Goal: Information Seeking & Learning: Learn about a topic

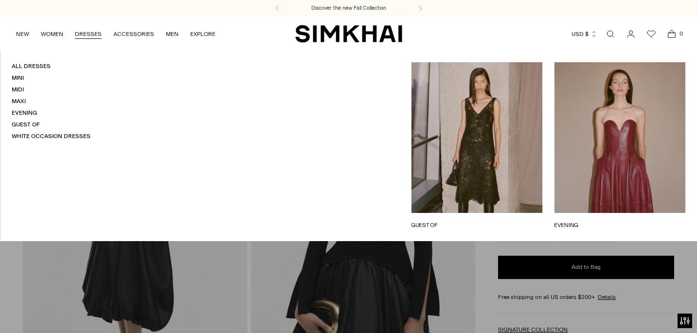
click at [89, 36] on link "DRESSES" at bounding box center [88, 33] width 27 height 21
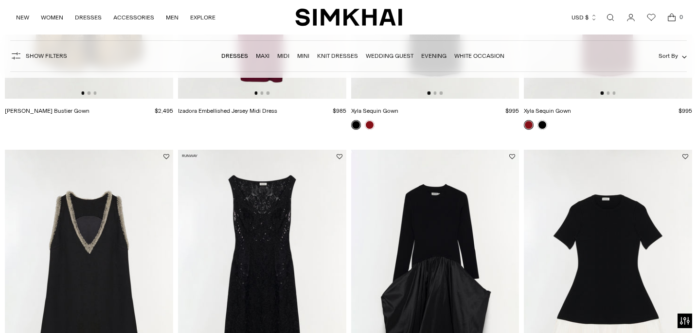
scroll to position [1004, 0]
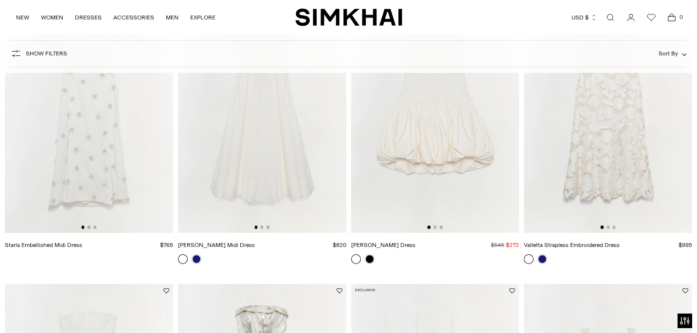
scroll to position [763, 0]
click at [99, 193] on img at bounding box center [89, 106] width 168 height 253
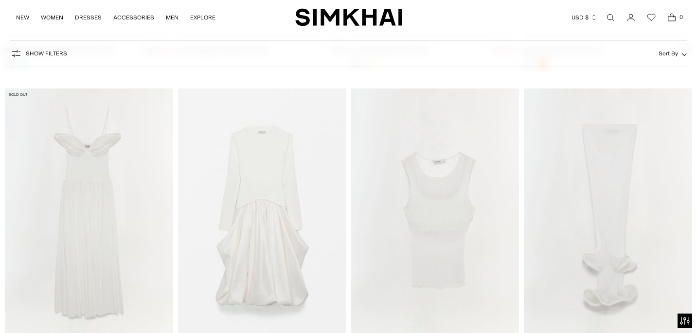
scroll to position [2485, 0]
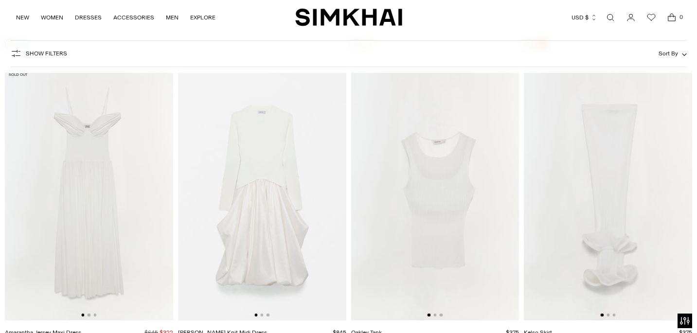
click at [273, 176] on img at bounding box center [262, 195] width 168 height 253
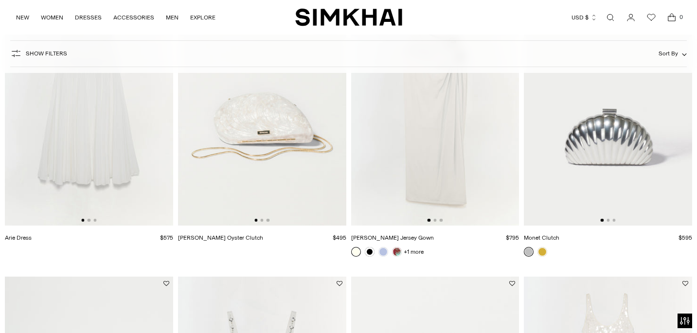
scroll to position [1383, 0]
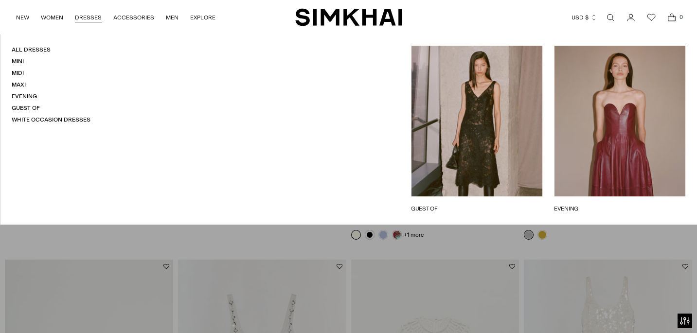
click at [88, 16] on link "DRESSES" at bounding box center [88, 17] width 27 height 21
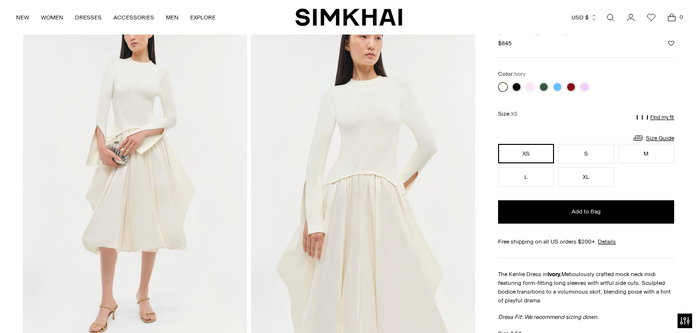
scroll to position [78, 0]
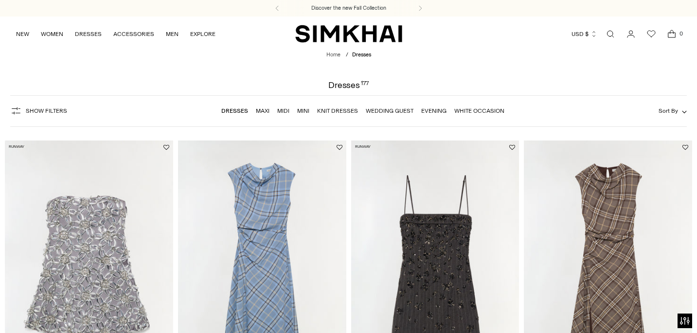
click at [55, 108] on span "Show Filters" at bounding box center [46, 111] width 41 height 7
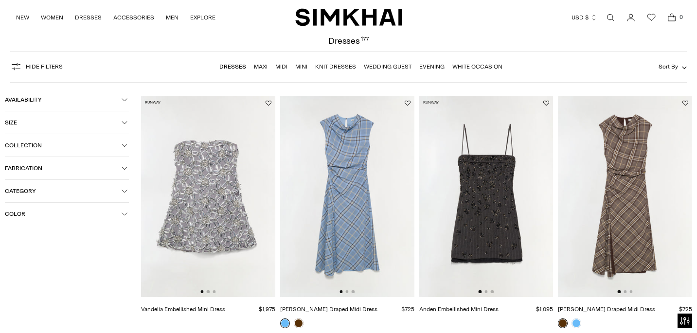
scroll to position [63, 0]
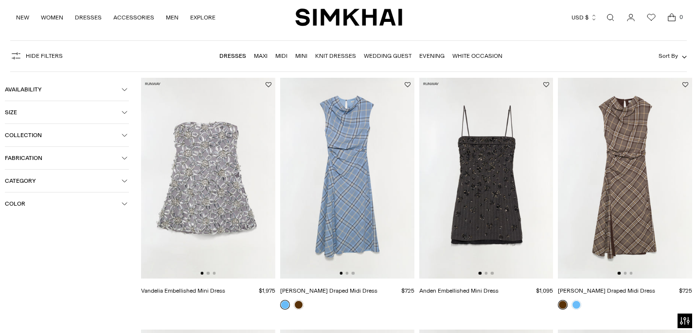
click at [83, 206] on span "Color" at bounding box center [63, 203] width 117 height 7
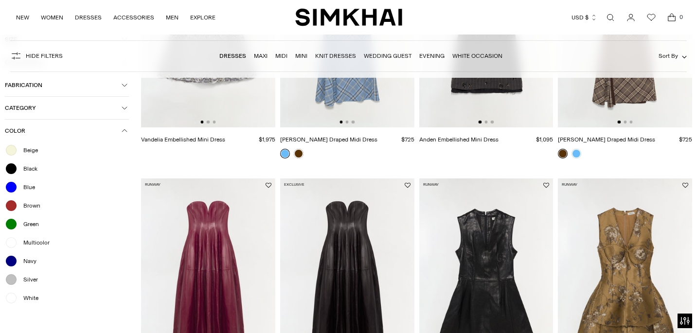
scroll to position [215, 0]
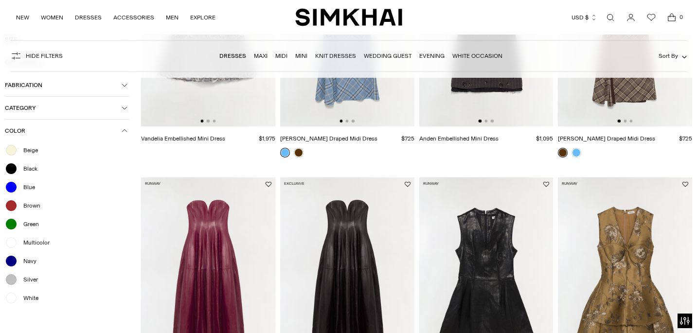
click at [33, 150] on span "Beige" at bounding box center [28, 150] width 20 height 9
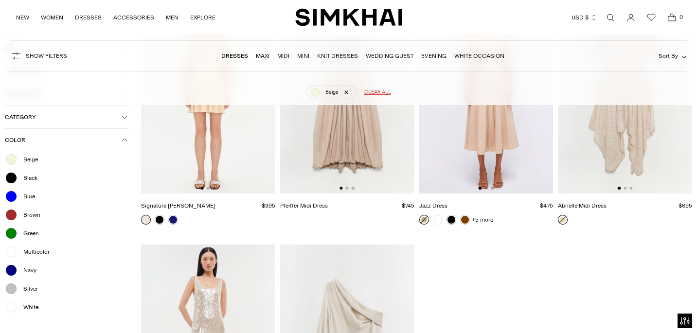
scroll to position [188, 0]
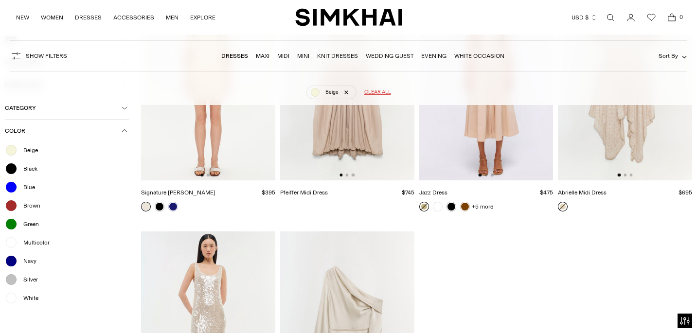
click at [33, 301] on span "White" at bounding box center [28, 298] width 21 height 9
click at [12, 283] on div at bounding box center [11, 279] width 13 height 13
click at [22, 244] on span "Multicolor" at bounding box center [34, 242] width 32 height 9
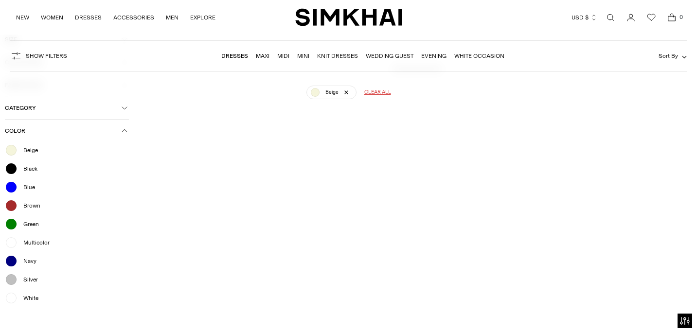
click at [123, 133] on icon "button" at bounding box center [125, 131] width 6 height 6
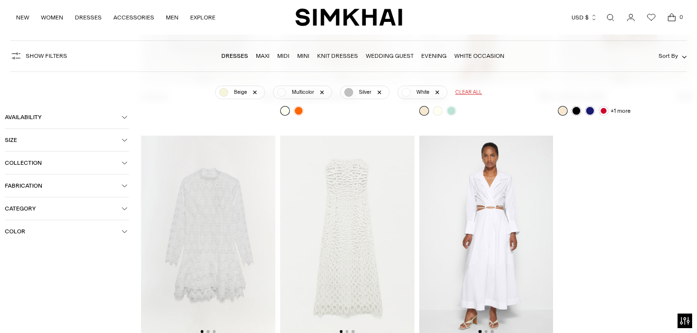
scroll to position [2313, 0]
click at [336, 58] on link "Knit Dresses" at bounding box center [337, 56] width 41 height 7
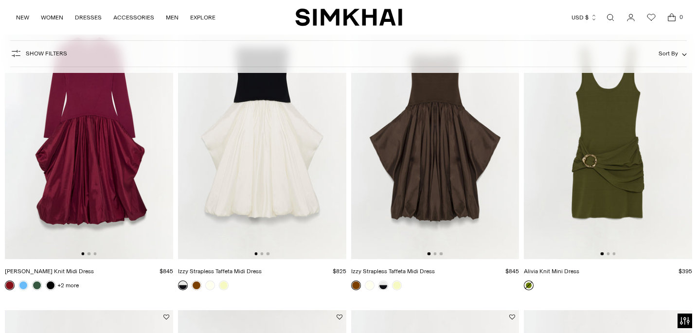
scroll to position [1342, 0]
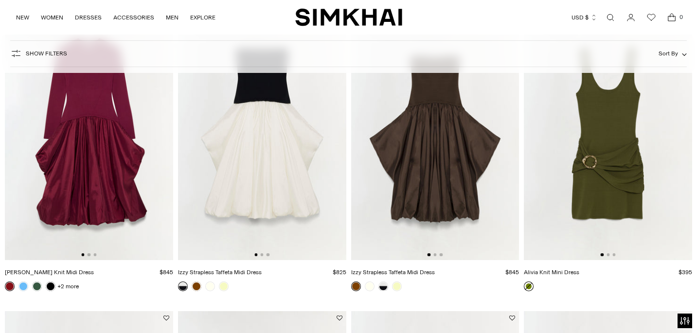
click at [415, 200] on img at bounding box center [435, 134] width 168 height 253
